Goal: Register for event/course

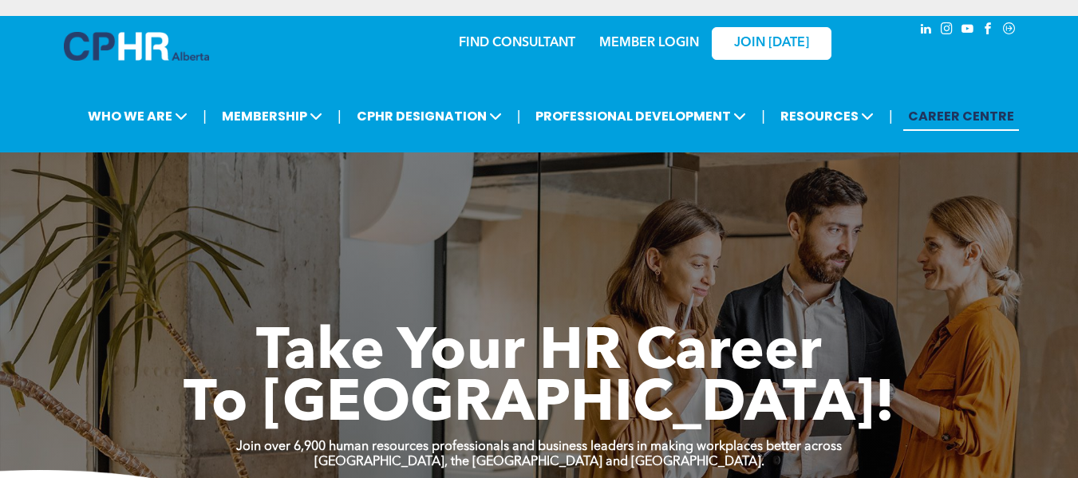
click at [647, 45] on link "MEMBER LOGIN" at bounding box center [649, 43] width 100 height 13
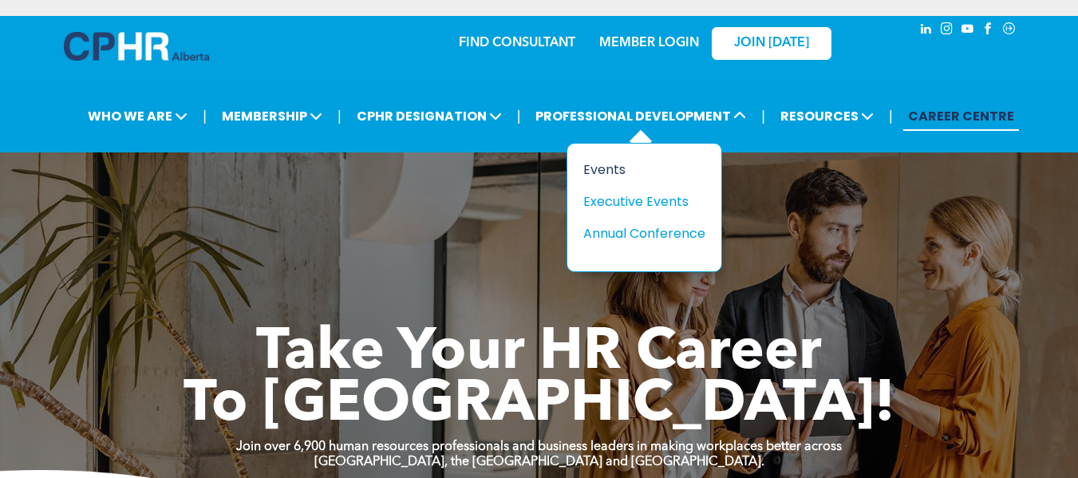
click at [617, 166] on div "Events" at bounding box center [638, 170] width 110 height 20
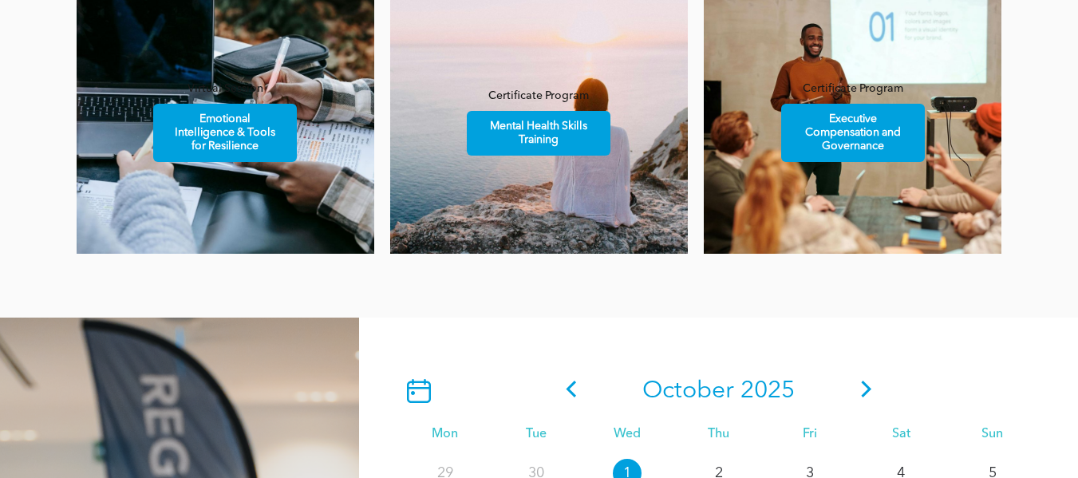
scroll to position [1436, 0]
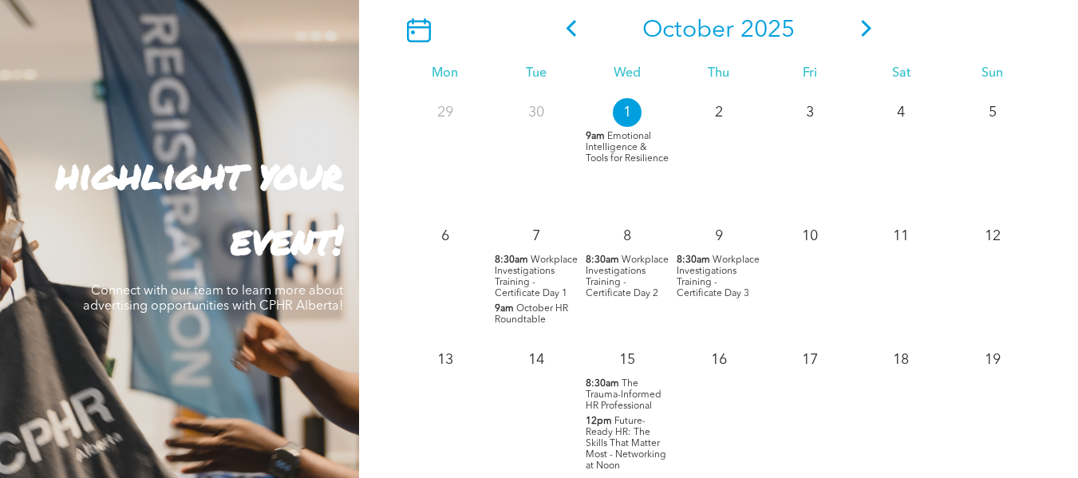
click at [534, 309] on span "October HR Roundtable" at bounding box center [531, 314] width 73 height 21
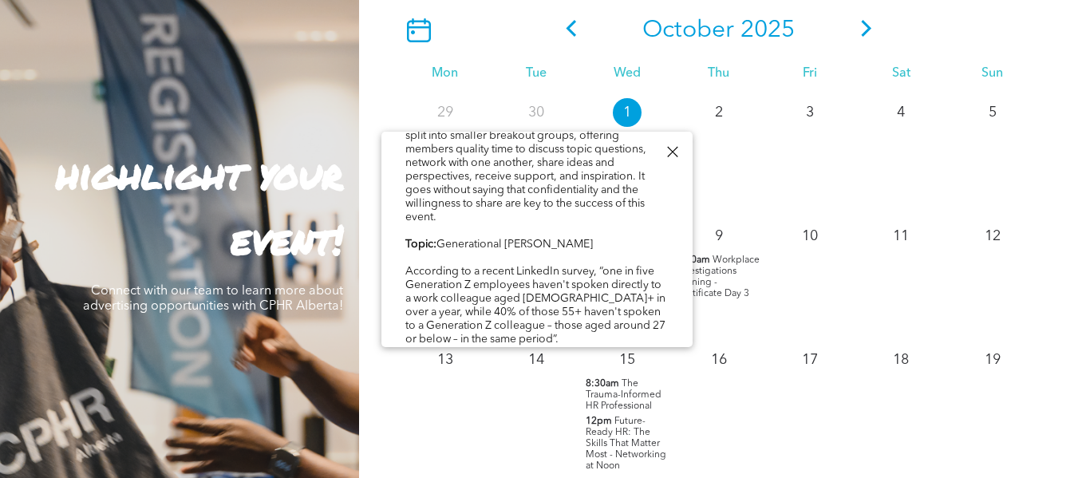
scroll to position [160, 0]
click at [940, 20] on div "October 2025" at bounding box center [718, 30] width 639 height 51
click at [463, 20] on div at bounding box center [479, 30] width 160 height 24
click at [676, 152] on div at bounding box center [672, 152] width 22 height 22
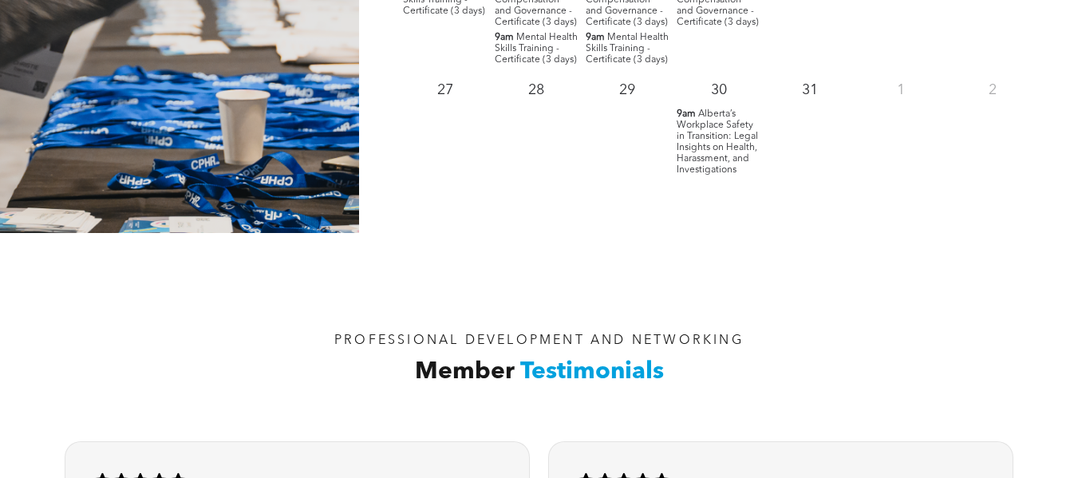
scroll to position [2074, 0]
